Goal: Task Accomplishment & Management: Use online tool/utility

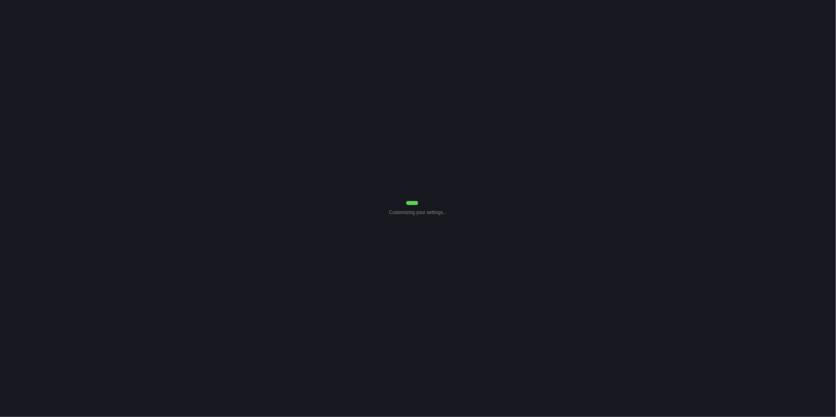
select select "0"
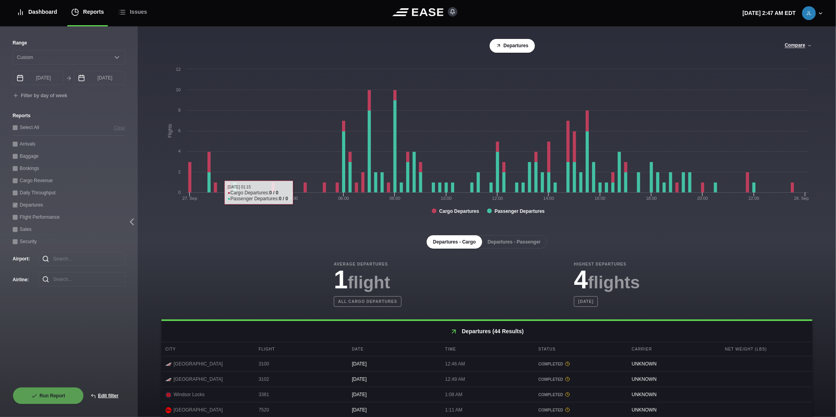
click at [31, 10] on div "Dashboard" at bounding box center [37, 12] width 41 height 26
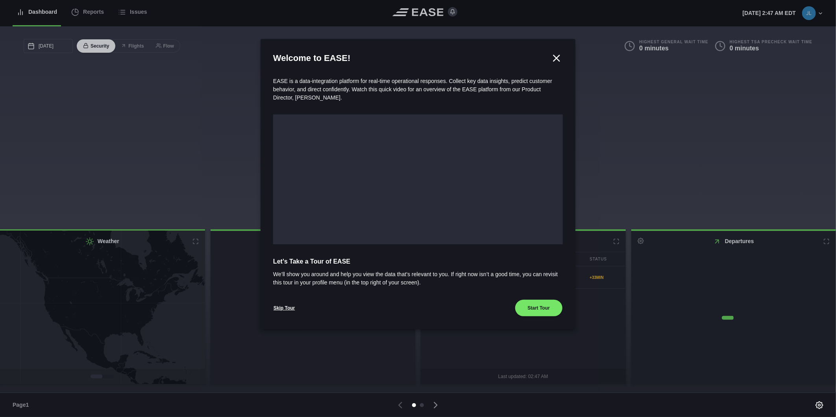
click at [87, 12] on div at bounding box center [418, 208] width 836 height 417
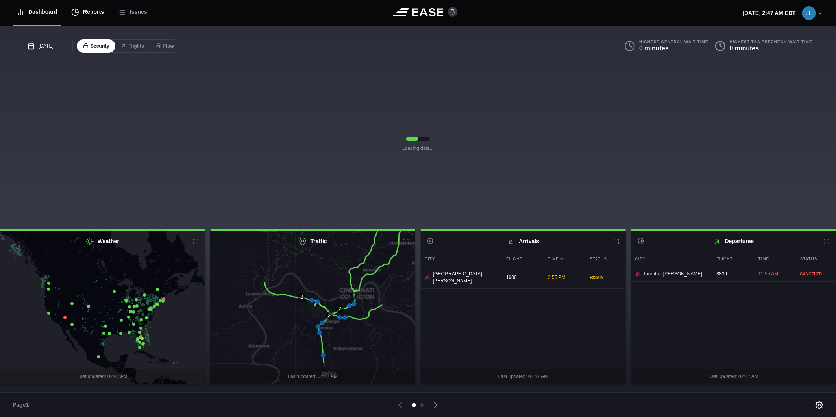
click at [83, 11] on div "Reports" at bounding box center [87, 12] width 33 height 26
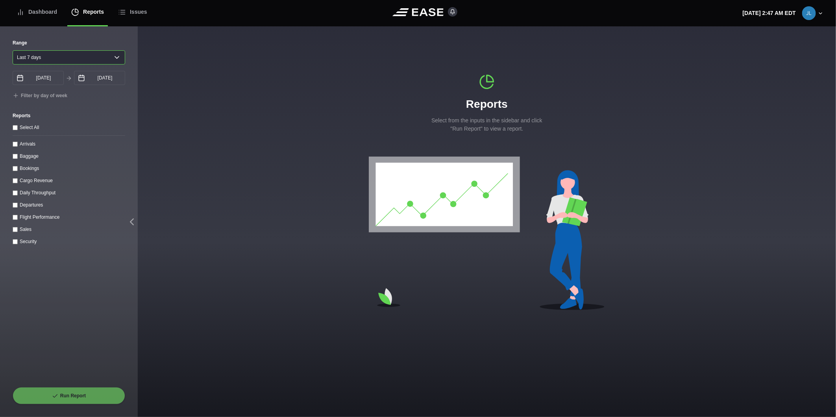
click at [41, 61] on select "[DATE] Last 7 days Last 14 days Last 30 days Last 6 weeks" at bounding box center [69, 57] width 113 height 14
select select "30"
click at [13, 50] on select "[DATE] Last 7 days Last 14 days Last 30 days Last 6 weeks" at bounding box center [69, 57] width 113 height 14
type input "08/30/2025"
click at [26, 194] on label "Daily Throughput" at bounding box center [38, 193] width 36 height 6
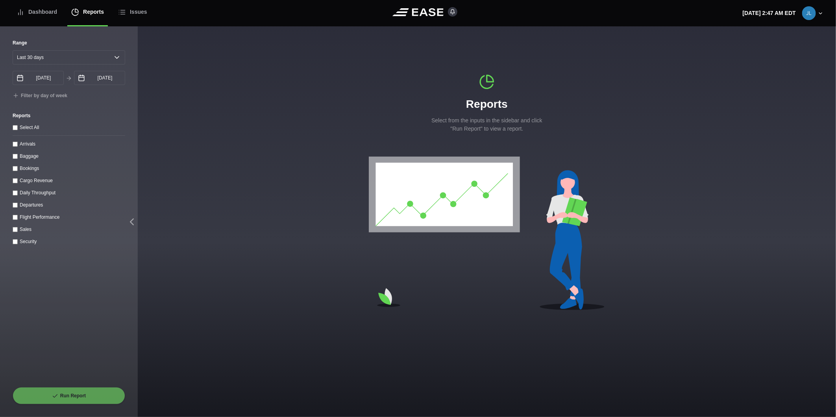
click at [18, 194] on throughput "Daily Throughput" at bounding box center [15, 193] width 5 height 5
checkbox throughput "true"
click at [73, 395] on button "Run Report" at bounding box center [69, 395] width 113 height 17
select select "30"
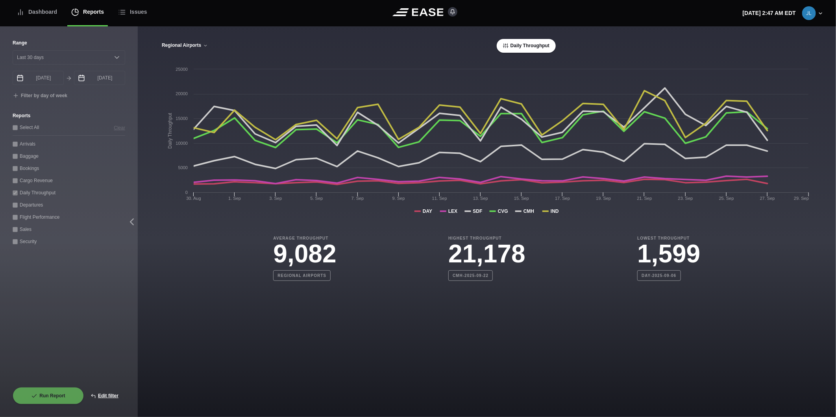
click at [183, 48] on button "Regional Airports" at bounding box center [184, 46] width 47 height 6
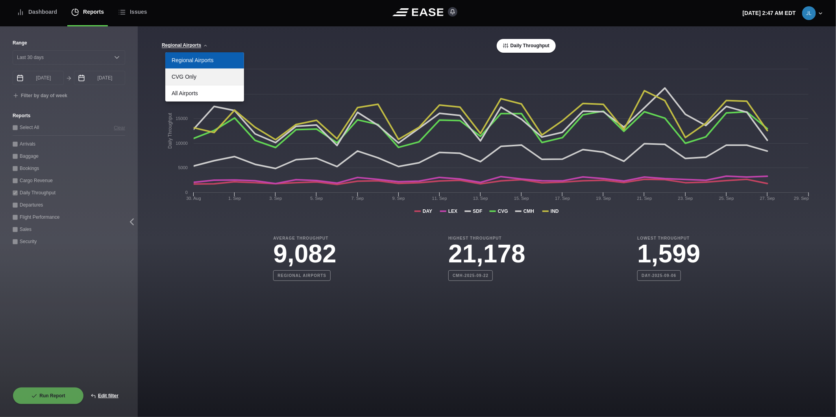
click at [196, 80] on link "CVG Only" at bounding box center [204, 77] width 79 height 16
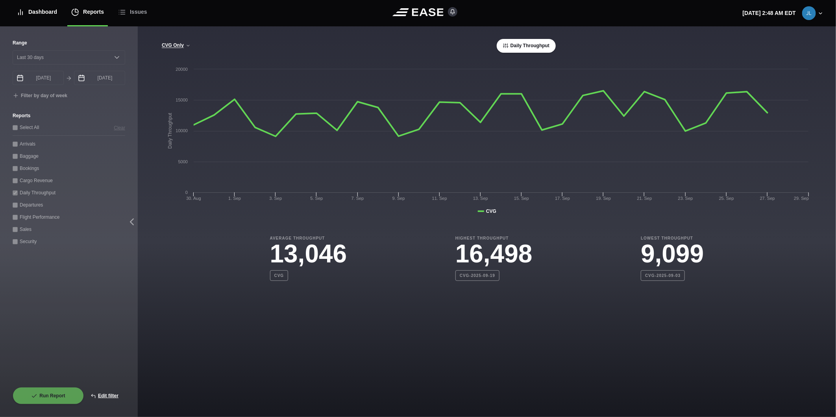
click at [38, 11] on div "Dashboard" at bounding box center [37, 12] width 41 height 26
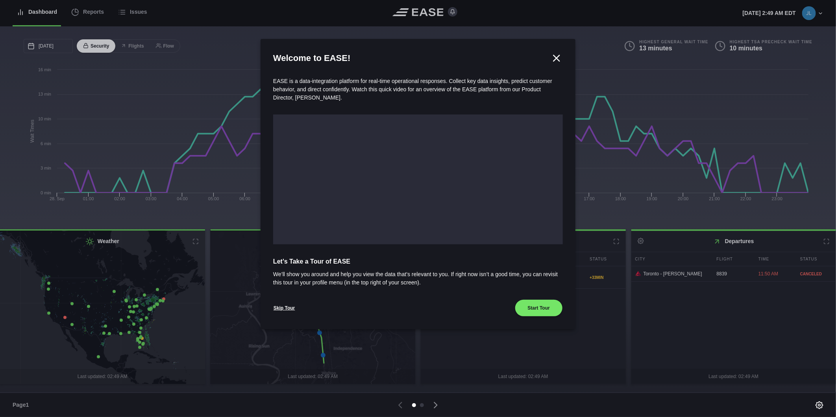
click at [84, 14] on div at bounding box center [418, 208] width 836 height 417
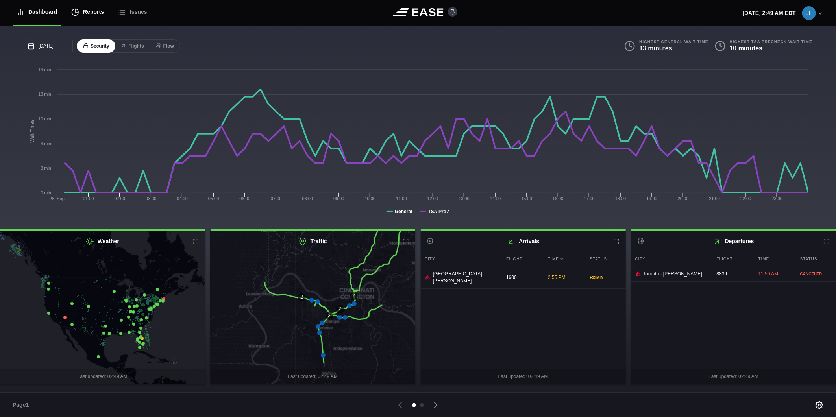
click at [100, 9] on div "Reports" at bounding box center [87, 12] width 33 height 26
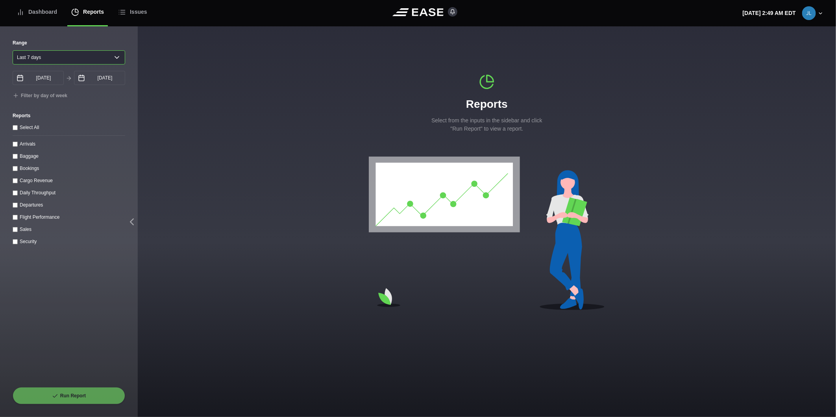
click at [54, 59] on select "[DATE] Last 7 days Last 14 days Last 30 days Last 6 weeks" at bounding box center [69, 57] width 113 height 14
select select "1"
click at [13, 50] on select "[DATE] Last 7 days Last 14 days Last 30 days Last 6 weeks" at bounding box center [69, 57] width 113 height 14
type input "[DATE]"
click at [13, 146] on input "Arrivals" at bounding box center [15, 144] width 5 height 5
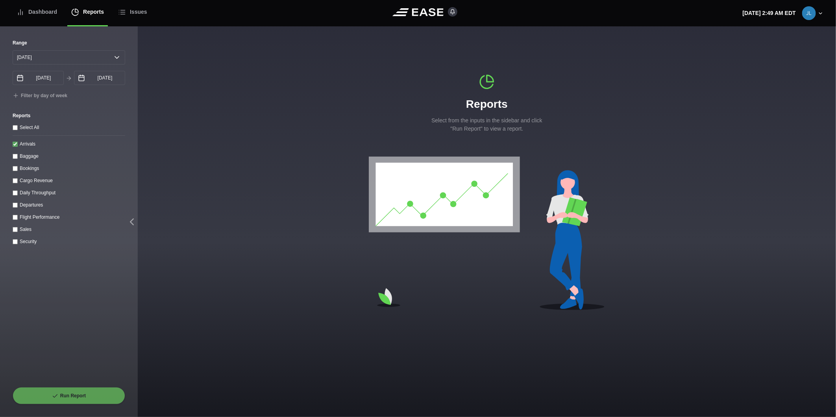
checkbox input "true"
click at [96, 76] on input "[DATE]" at bounding box center [99, 78] width 51 height 14
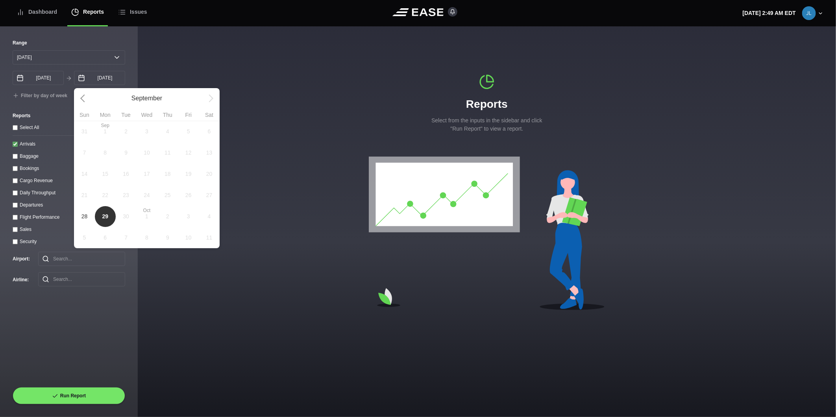
click at [81, 214] on span "28" at bounding box center [84, 216] width 21 height 21
type input "[DATE]"
select select "0"
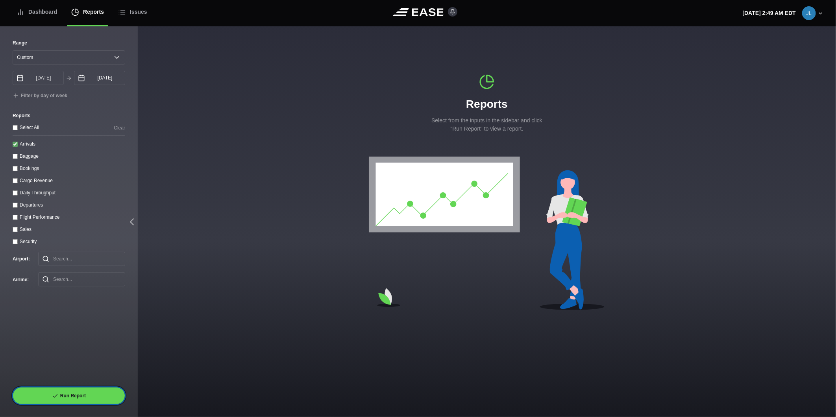
click at [84, 402] on button "Run Report" at bounding box center [69, 395] width 113 height 17
select select "0"
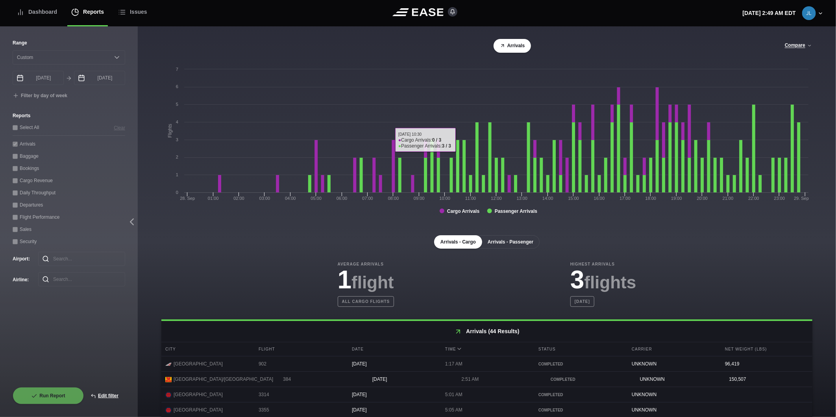
click at [520, 242] on button "Arrivals - Passenger" at bounding box center [511, 241] width 58 height 13
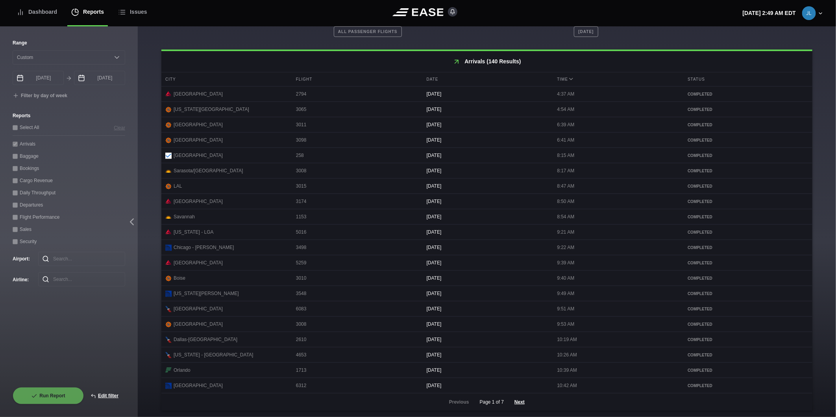
scroll to position [276, 0]
click at [517, 404] on button "Next" at bounding box center [520, 402] width 24 height 17
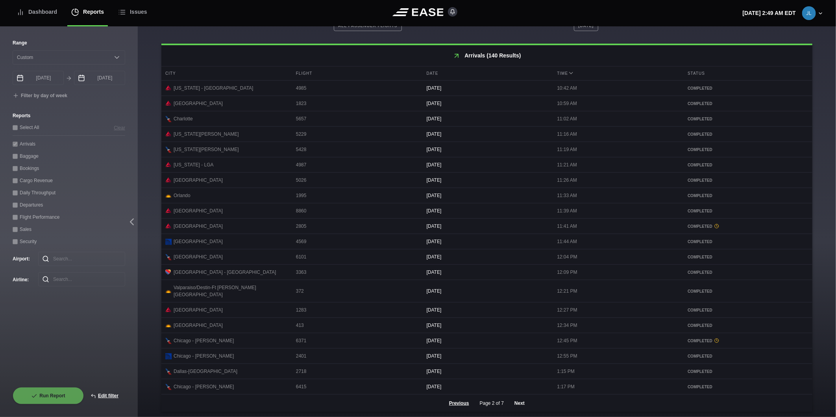
click at [515, 402] on button "Next" at bounding box center [520, 403] width 24 height 17
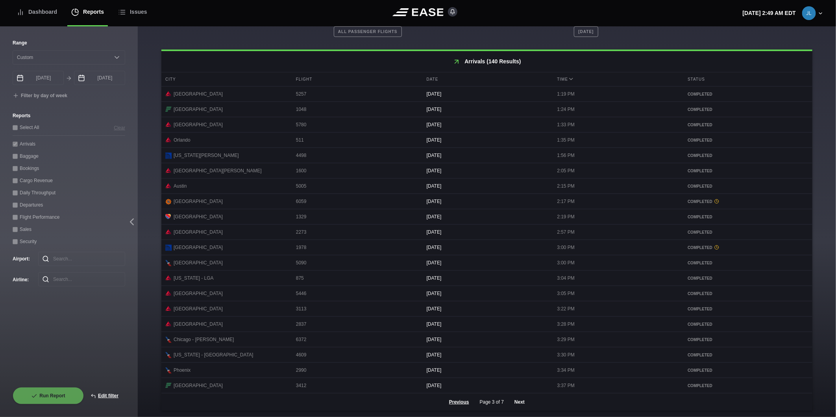
click at [519, 400] on button "Next" at bounding box center [520, 402] width 24 height 17
click at [515, 402] on button "Next" at bounding box center [520, 402] width 24 height 17
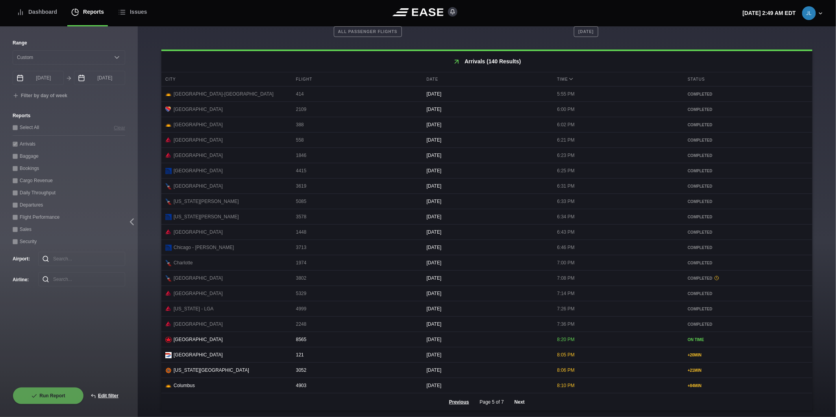
click at [515, 403] on button "Next" at bounding box center [520, 402] width 24 height 17
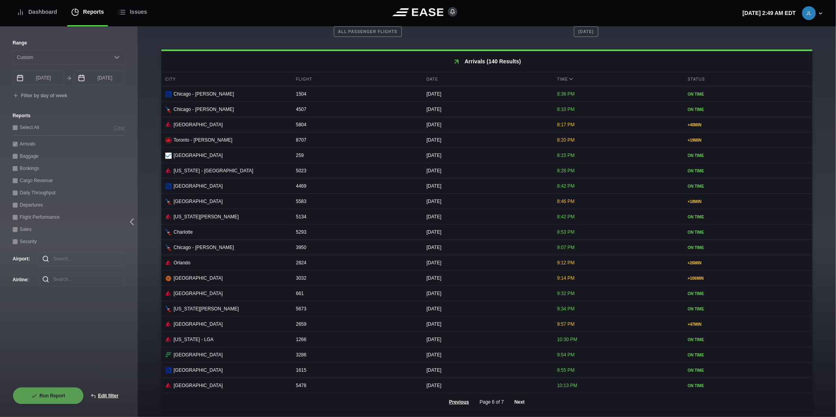
click at [513, 405] on button "Next" at bounding box center [520, 402] width 24 height 17
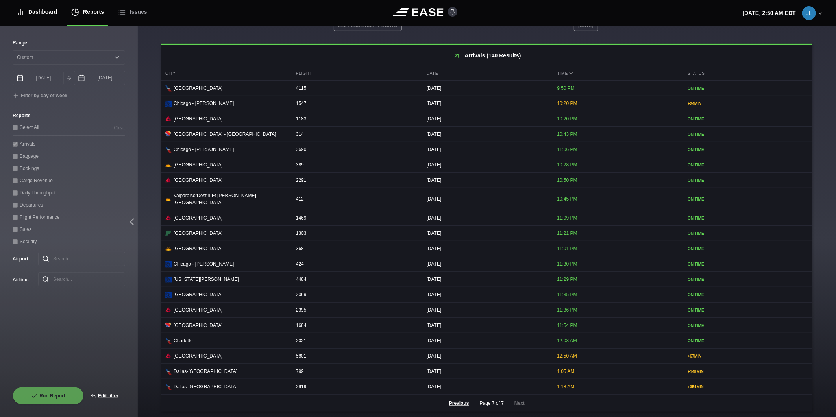
click at [34, 13] on div "Dashboard" at bounding box center [37, 12] width 41 height 26
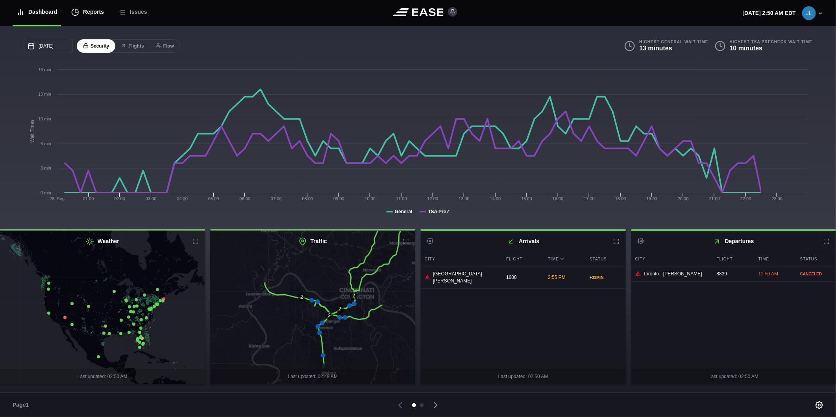
click at [88, 14] on div "Reports" at bounding box center [87, 12] width 33 height 26
select select "7"
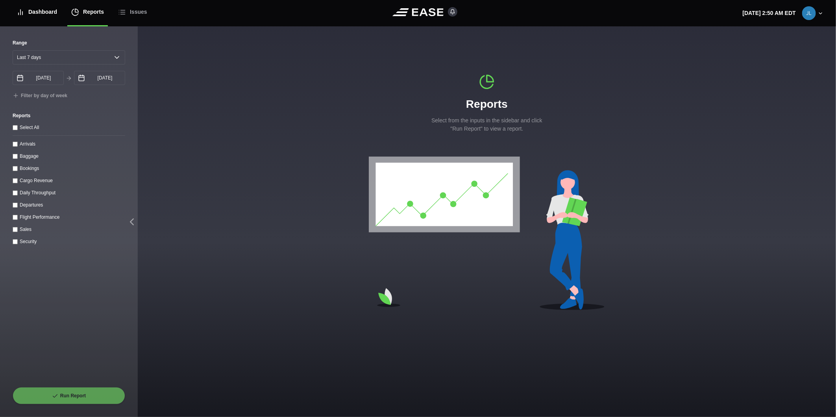
click at [41, 13] on div "Dashboard" at bounding box center [37, 12] width 41 height 26
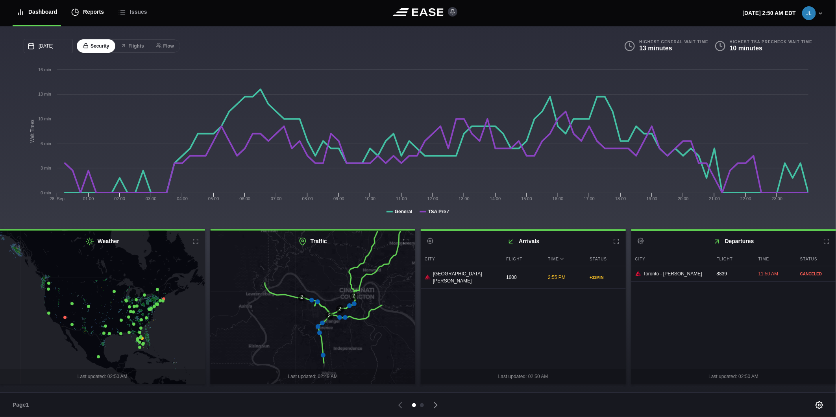
click at [98, 13] on div "Reports" at bounding box center [87, 12] width 33 height 26
select select "7"
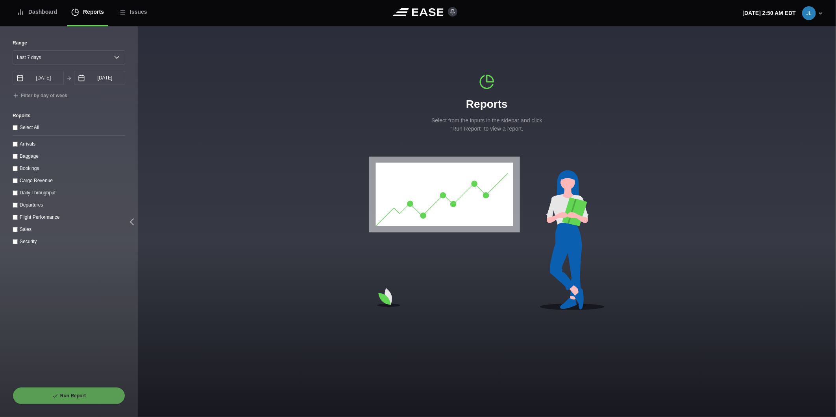
click at [16, 205] on input "Departures" at bounding box center [15, 205] width 5 height 5
checkbox input "true"
click at [88, 80] on input "[DATE]" at bounding box center [99, 78] width 51 height 14
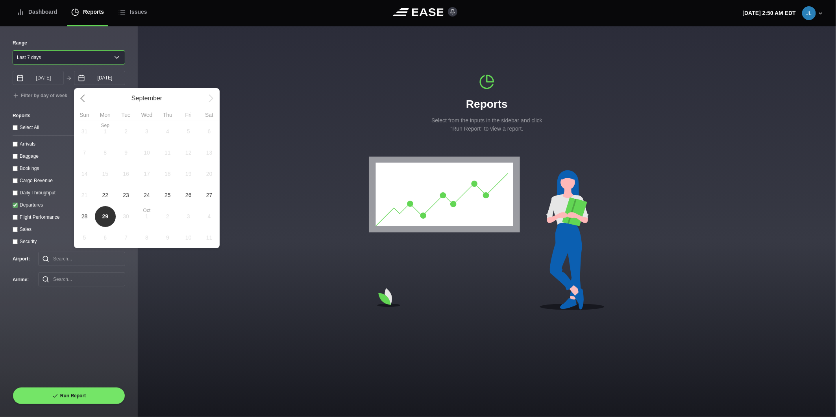
click at [43, 58] on select "[DATE] Last 7 days Last 14 days Last 30 days Last 6 weeks" at bounding box center [69, 57] width 113 height 14
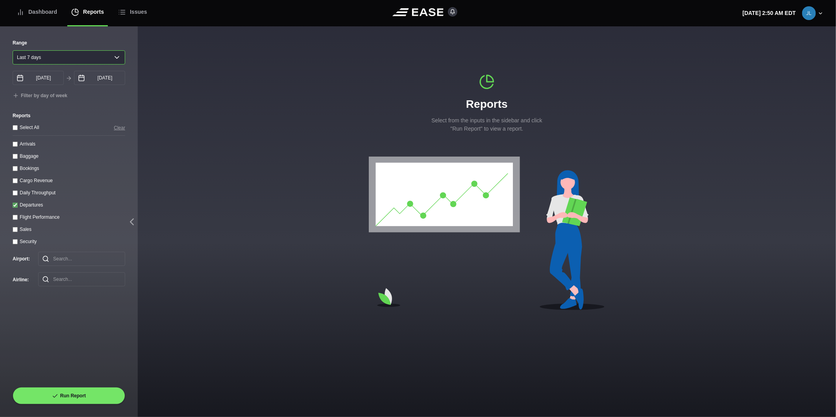
select select "1"
click at [13, 50] on select "[DATE] Last 7 days Last 14 days Last 30 days Last 6 weeks" at bounding box center [69, 57] width 113 height 14
type input "[DATE]"
click at [68, 398] on button "Run Report" at bounding box center [69, 395] width 113 height 17
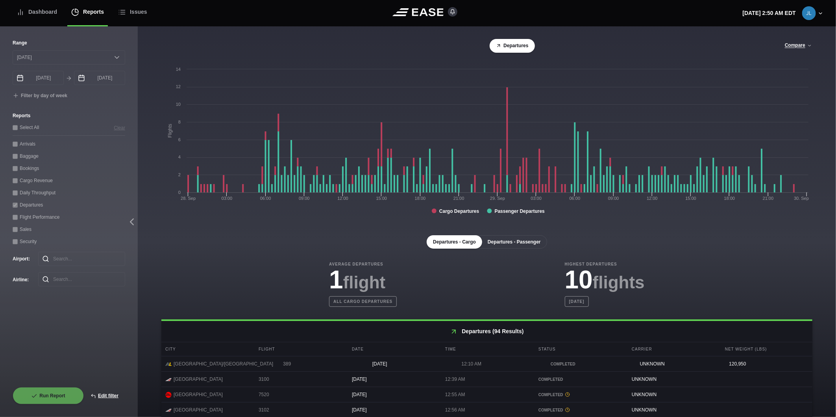
click at [505, 245] on button "Departures - Passenger" at bounding box center [515, 241] width 66 height 13
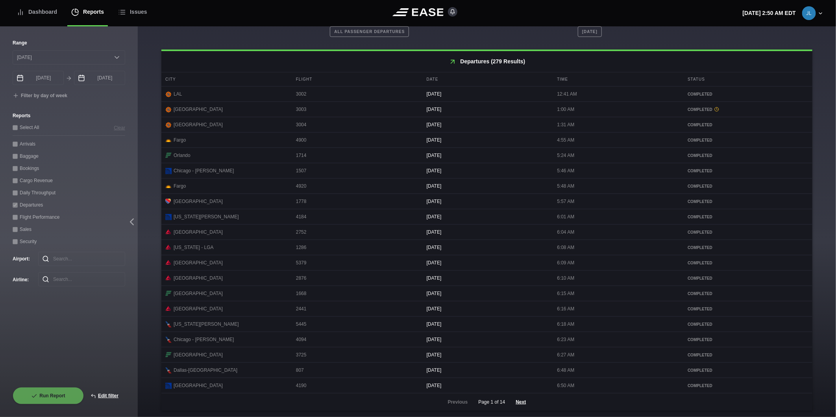
scroll to position [276, 0]
click at [518, 404] on button "Next" at bounding box center [521, 402] width 24 height 17
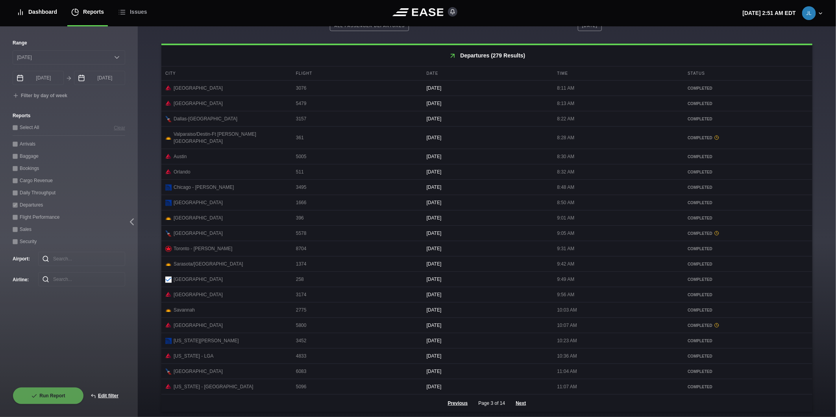
click at [38, 15] on div "Dashboard" at bounding box center [37, 12] width 41 height 26
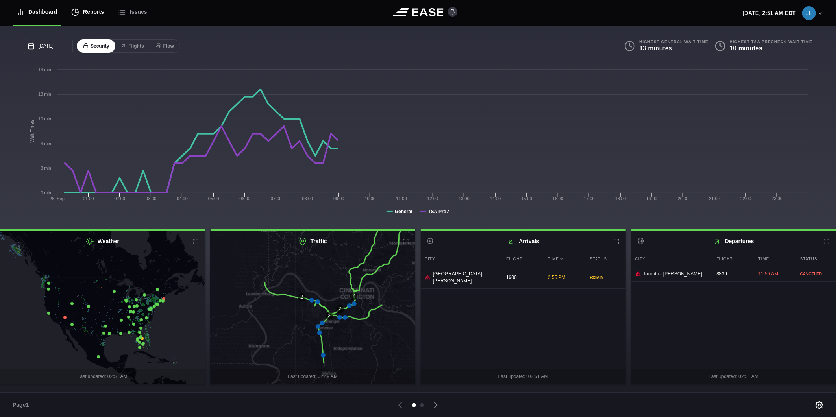
click at [89, 12] on div "Reports" at bounding box center [87, 12] width 33 height 26
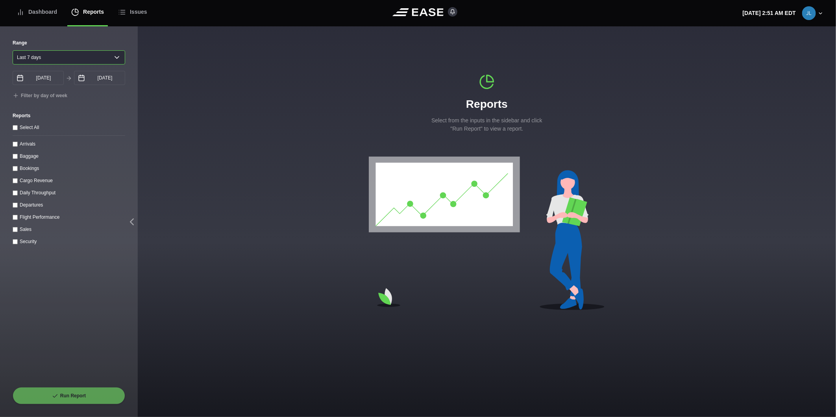
click at [43, 56] on select "[DATE] Last 7 days Last 14 days Last 30 days Last 6 weeks" at bounding box center [69, 57] width 113 height 14
select select "1"
click at [13, 50] on select "[DATE] Last 7 days Last 14 days Last 30 days Last 6 weeks" at bounding box center [69, 57] width 113 height 14
type input "[DATE]"
click at [82, 78] on icon at bounding box center [81, 77] width 7 height 7
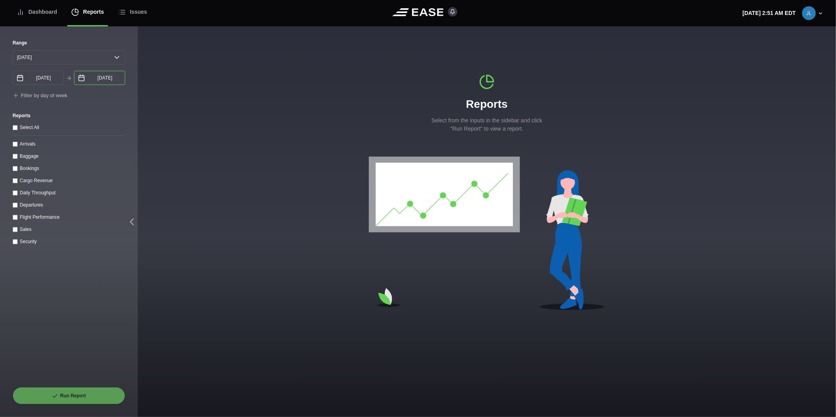
click at [85, 80] on input "[DATE]" at bounding box center [99, 78] width 51 height 14
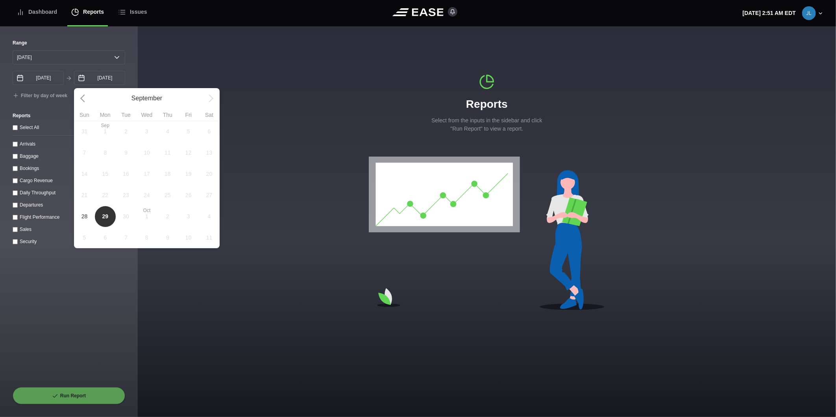
drag, startPoint x: 88, startPoint y: 220, endPoint x: 46, endPoint y: 202, distance: 45.6
click at [87, 220] on span "28" at bounding box center [84, 216] width 21 height 21
type input "[DATE]"
select select "0"
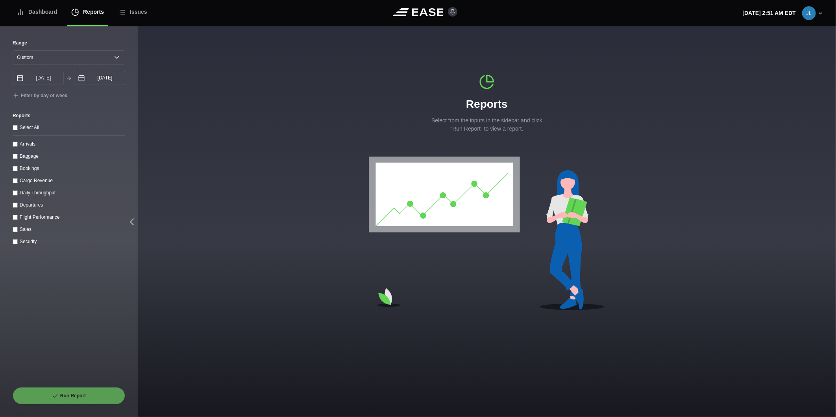
click at [13, 206] on input "Departures" at bounding box center [15, 205] width 5 height 5
checkbox input "true"
click at [41, 393] on button "Run Report" at bounding box center [69, 395] width 113 height 17
select select "0"
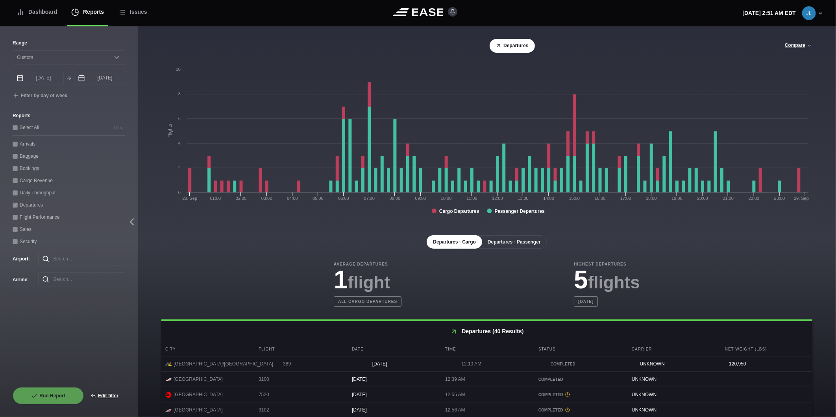
click at [518, 243] on button "Departures - Passenger" at bounding box center [515, 241] width 66 height 13
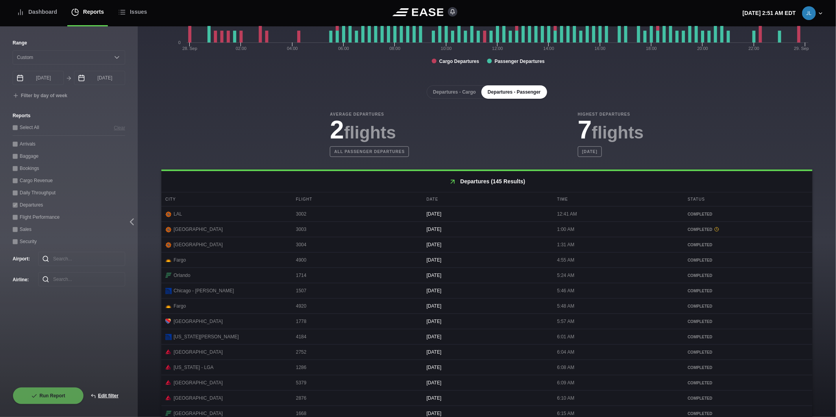
scroll to position [276, 0]
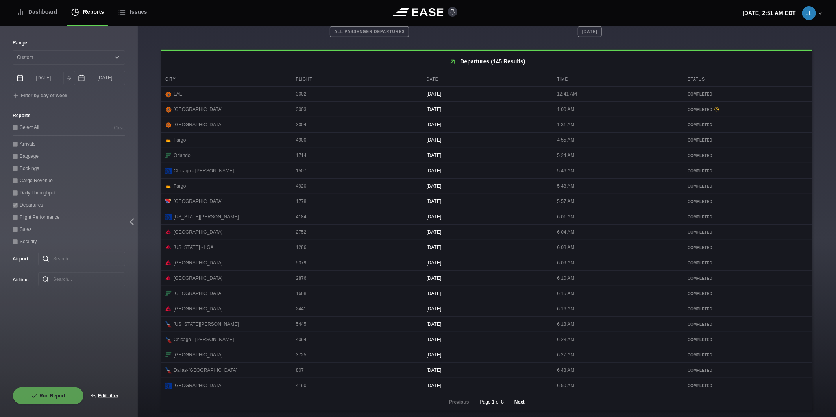
click at [511, 403] on button "Next" at bounding box center [520, 402] width 24 height 17
click at [512, 402] on button "Next" at bounding box center [520, 402] width 24 height 17
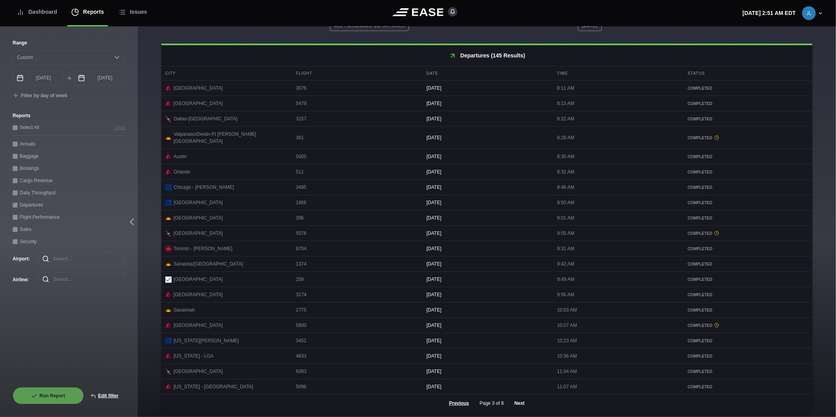
click at [517, 402] on button "Next" at bounding box center [520, 403] width 24 height 17
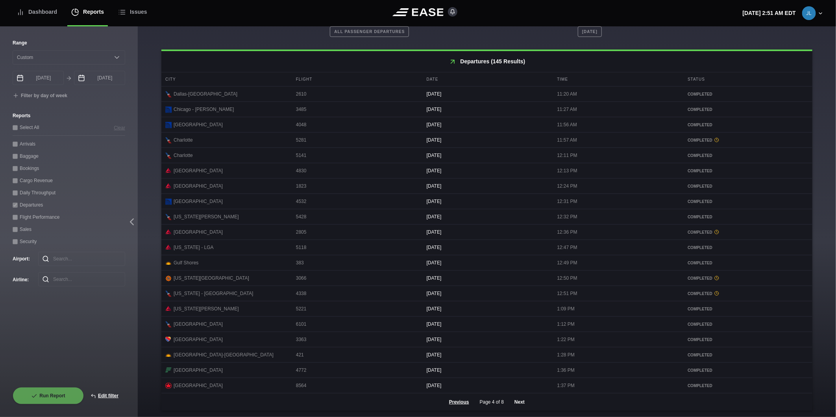
click at [522, 398] on button "Next" at bounding box center [520, 402] width 24 height 17
click at [521, 404] on button "Next" at bounding box center [520, 402] width 24 height 17
click at [518, 402] on button "Next" at bounding box center [520, 402] width 24 height 17
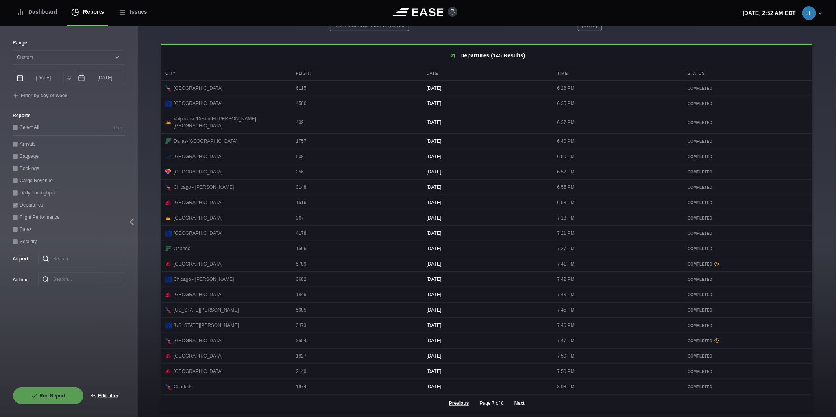
click at [519, 403] on button "Next" at bounding box center [520, 403] width 24 height 17
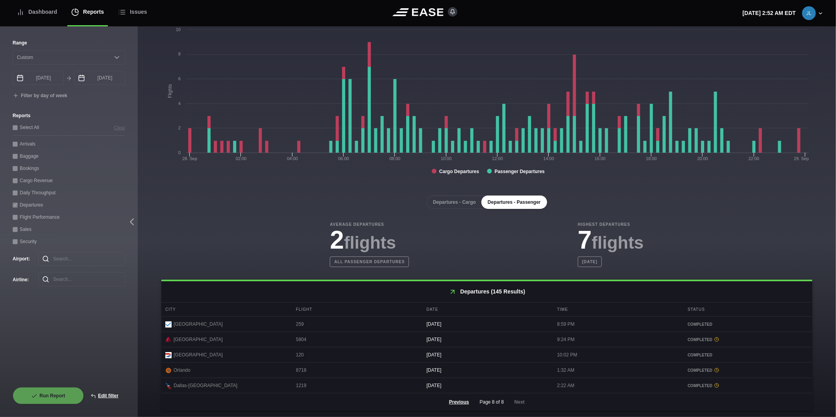
scroll to position [43, 0]
